Goal: Information Seeking & Learning: Compare options

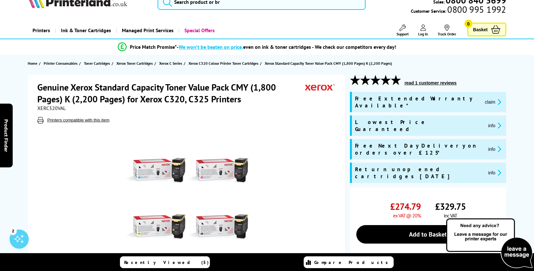
scroll to position [13, 0]
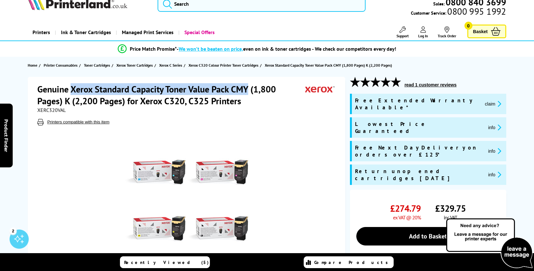
drag, startPoint x: 71, startPoint y: 90, endPoint x: 249, endPoint y: 92, distance: 177.4
click at [249, 92] on h1 "Genuine Xerox Standard Capacity Toner Value Pack CMY (1,800 Pages) K (2,200 Pag…" at bounding box center [171, 95] width 268 height 24
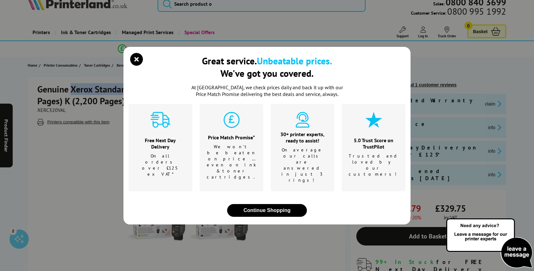
copy h1 "Xerox Standard Capacity Toner Value Pack CMY"
click at [133, 66] on icon "close modal" at bounding box center [136, 59] width 13 height 13
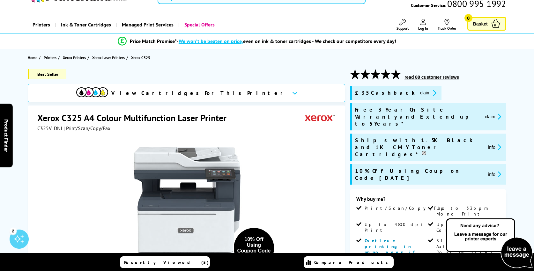
scroll to position [21, 0]
click at [73, 57] on span "Xerox Printers" at bounding box center [74, 58] width 23 height 7
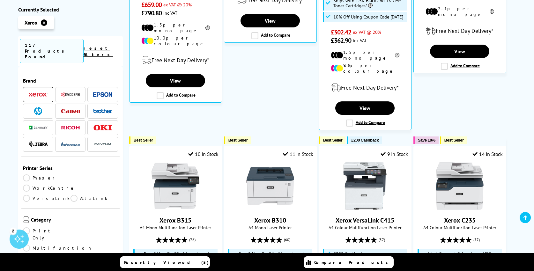
scroll to position [300, 0]
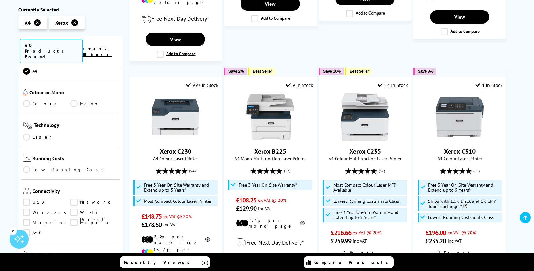
scroll to position [212, 0]
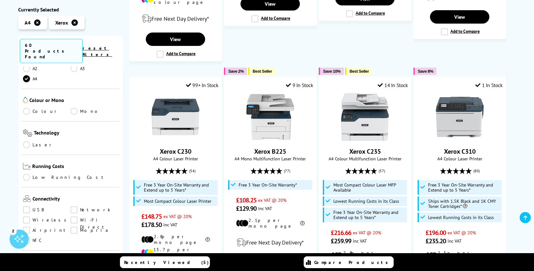
click at [26, 141] on link "Laser" at bounding box center [47, 144] width 48 height 7
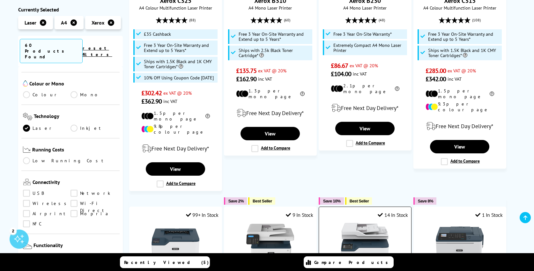
scroll to position [191, 0]
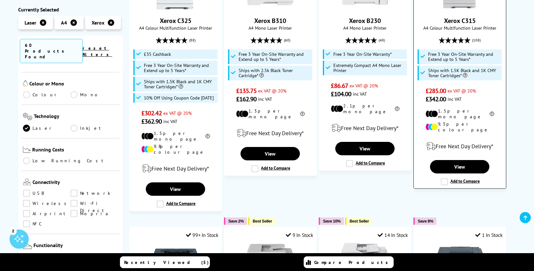
click at [441, 178] on label "Add to Compare" at bounding box center [460, 181] width 39 height 7
click at [0, 0] on input "Add to Compare" at bounding box center [0, 0] width 0 height 0
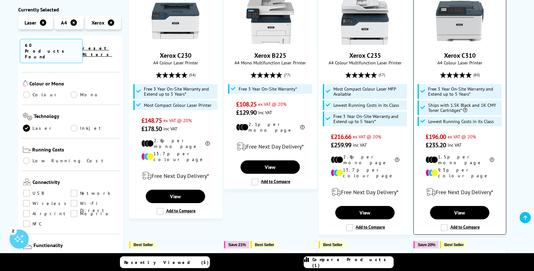
scroll to position [437, 0]
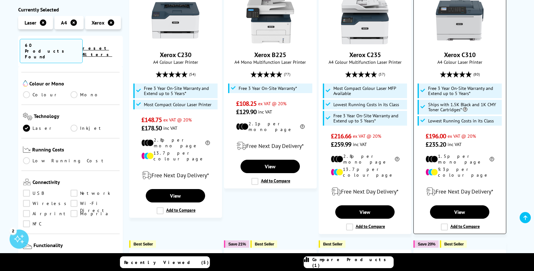
click at [444, 224] on label "Add to Compare" at bounding box center [460, 227] width 39 height 7
click at [0, 0] on input "Add to Compare" at bounding box center [0, 0] width 0 height 0
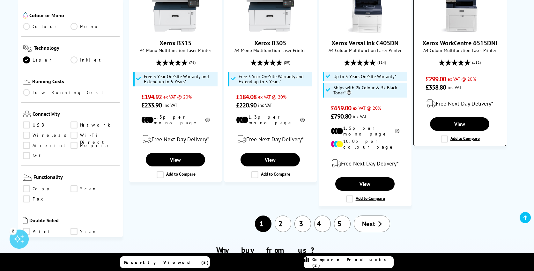
scroll to position [717, 0]
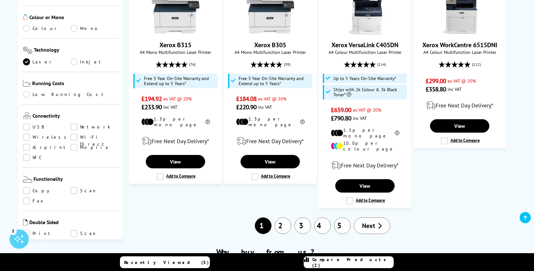
click at [351, 263] on span "Compare Products (2)" at bounding box center [352, 262] width 81 height 11
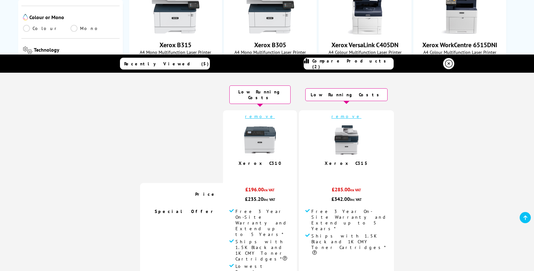
scroll to position [0, 0]
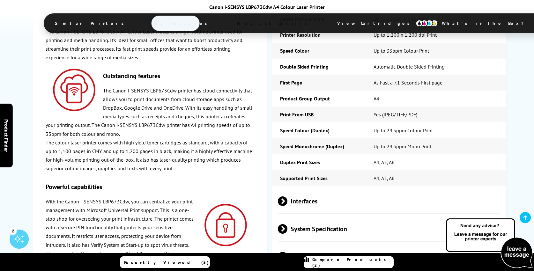
scroll to position [1233, 0]
click at [312, 189] on span "Interfaces" at bounding box center [389, 201] width 222 height 24
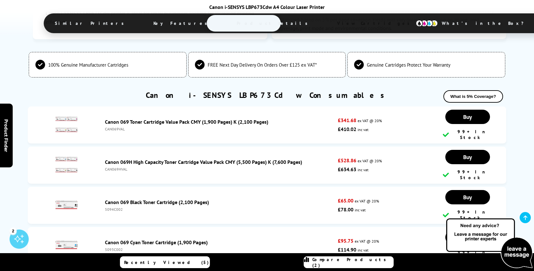
scroll to position [1844, 0]
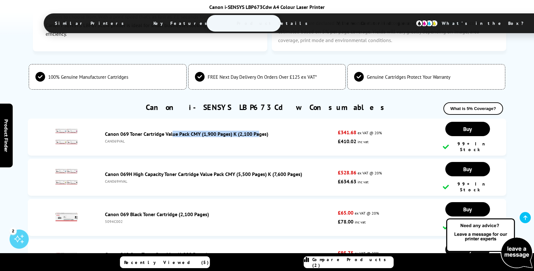
drag, startPoint x: 103, startPoint y: 91, endPoint x: 189, endPoint y: 92, distance: 86.8
click at [189, 131] on div "Canon 069 Toner Cartridge Value Pack CMY (1,900 Pages) K (2,100 Pages) CAN069VAL" at bounding box center [220, 137] width 236 height 13
copy link "Canon 069 Toner Cartridge Value Pack"
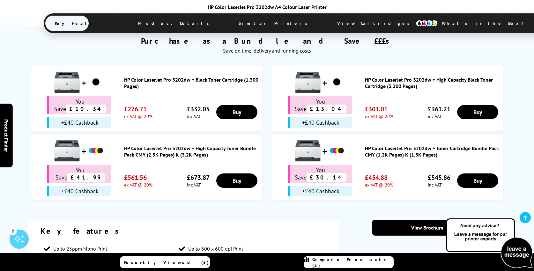
scroll to position [608, 0]
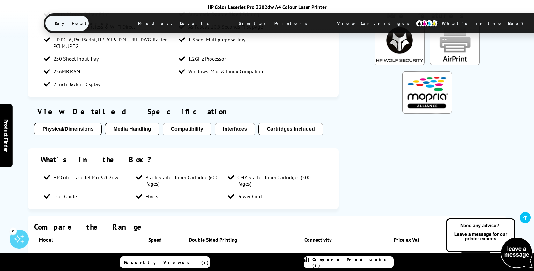
click at [291, 123] on button "Cartridges Included" at bounding box center [290, 129] width 64 height 13
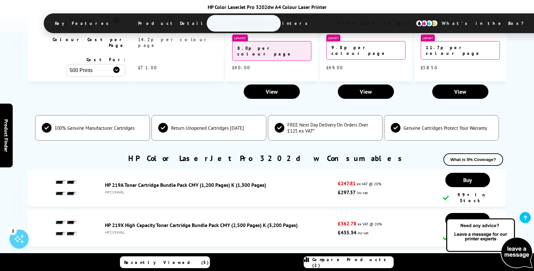
scroll to position [1834, 0]
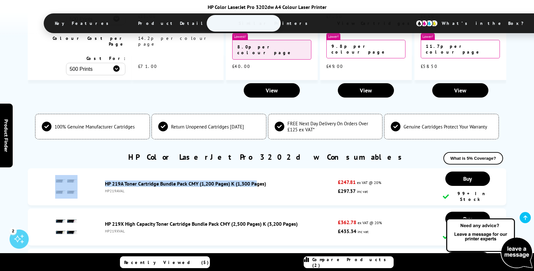
drag, startPoint x: 100, startPoint y: 121, endPoint x: 188, endPoint y: 122, distance: 87.1
click at [188, 168] on li "HP 219A Toner Cartridge Bundle Pack CMY (1,200 Pages) K (1,300 Pages) HP219AVAL…" at bounding box center [267, 186] width 478 height 37
copy li "HP 219A Toner Cartridge Bundle Pack"
